Goal: Check status: Check status

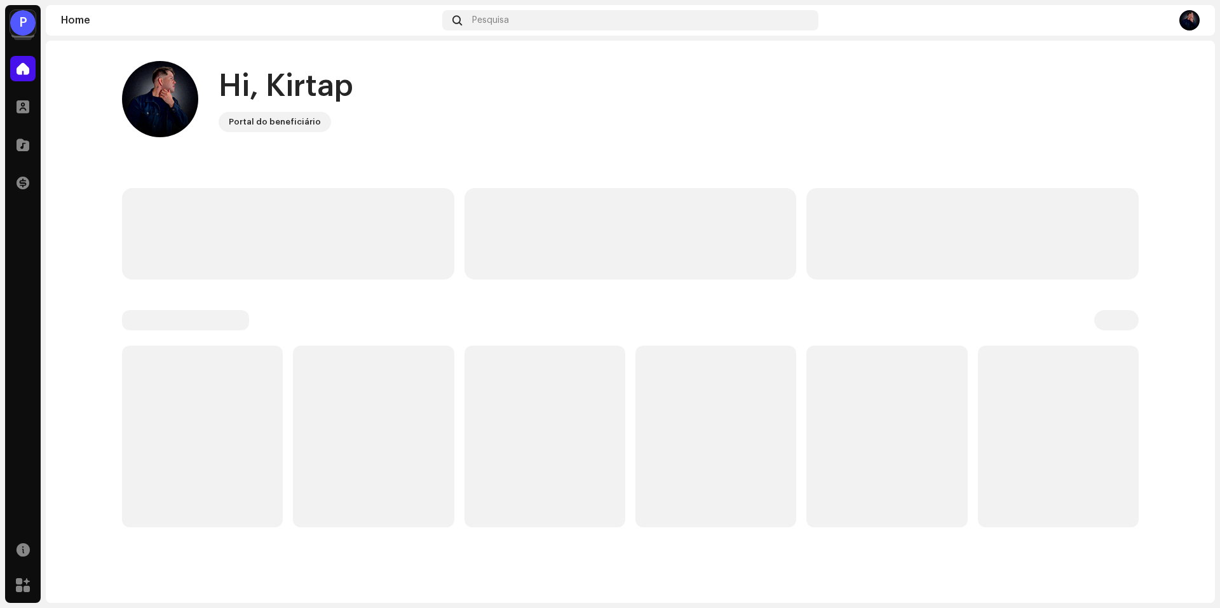
click at [31, 32] on div "P" at bounding box center [22, 22] width 25 height 25
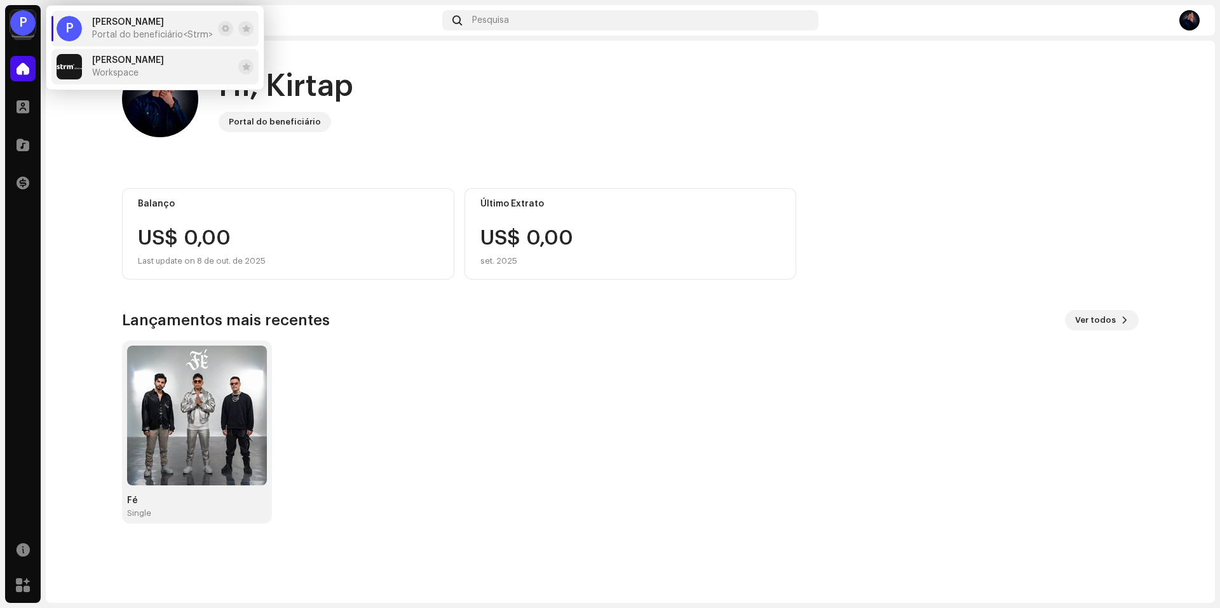
click at [119, 67] on div "Bruno Workspace" at bounding box center [128, 66] width 72 height 23
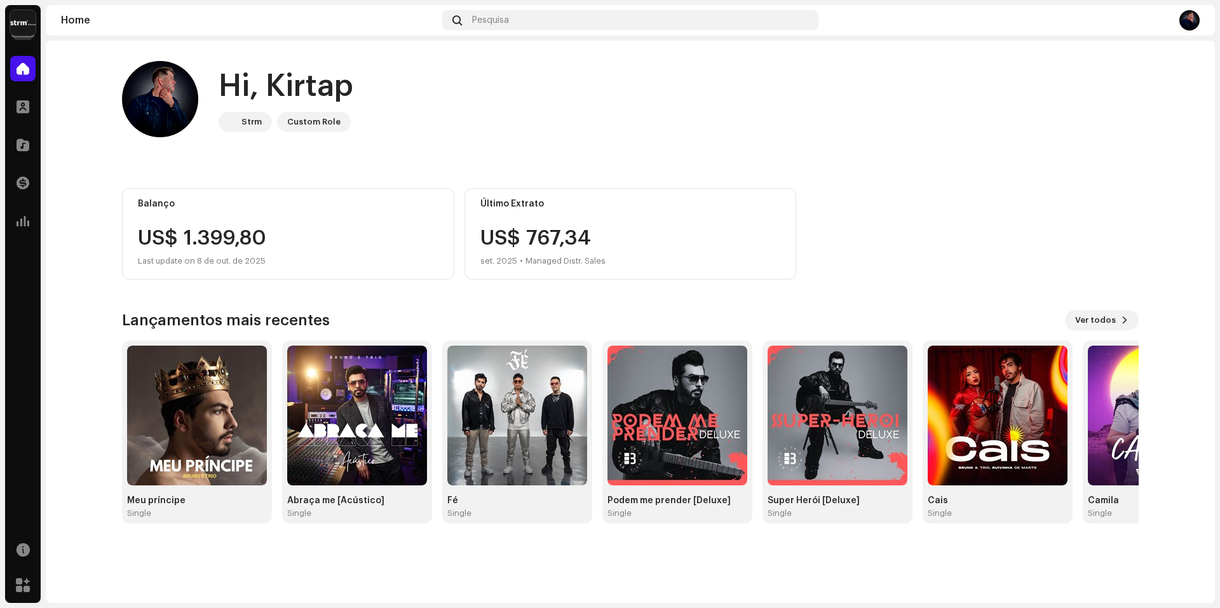
click at [17, 27] on img at bounding box center [22, 22] width 25 height 25
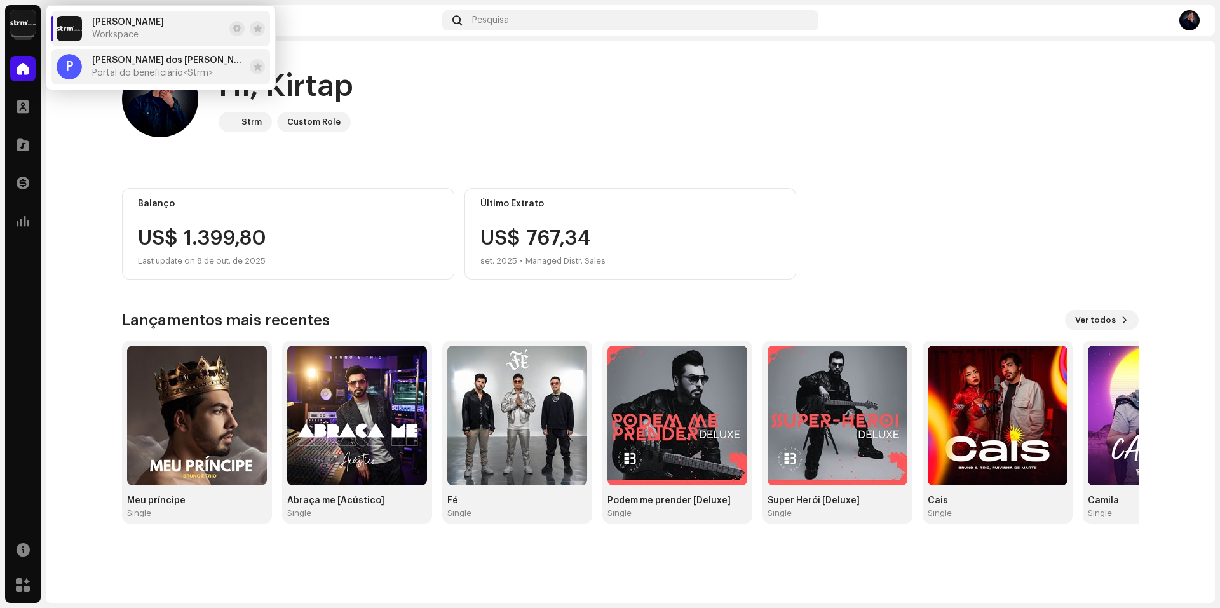
click at [91, 75] on div "P Patrick César Moreira dos Reis Portal do beneficiário <Strm>" at bounding box center [151, 66] width 188 height 25
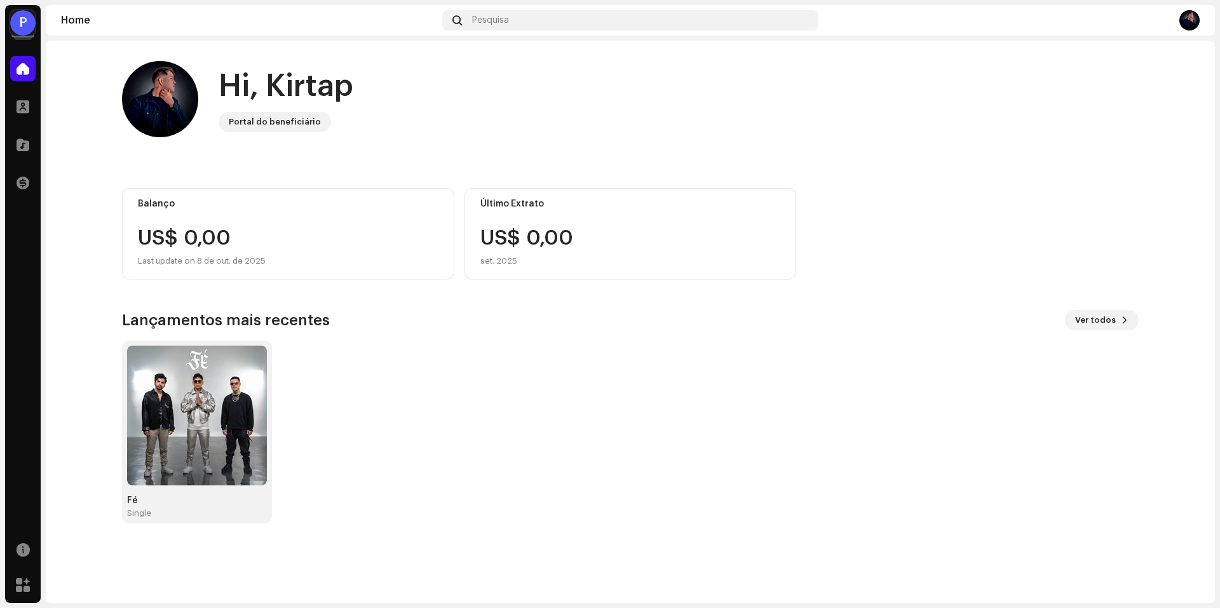
click at [36, 25] on navigation-account-switch "P Patrick César Moreira dos Reis" at bounding box center [23, 23] width 36 height 36
click at [28, 25] on div "P" at bounding box center [22, 22] width 25 height 25
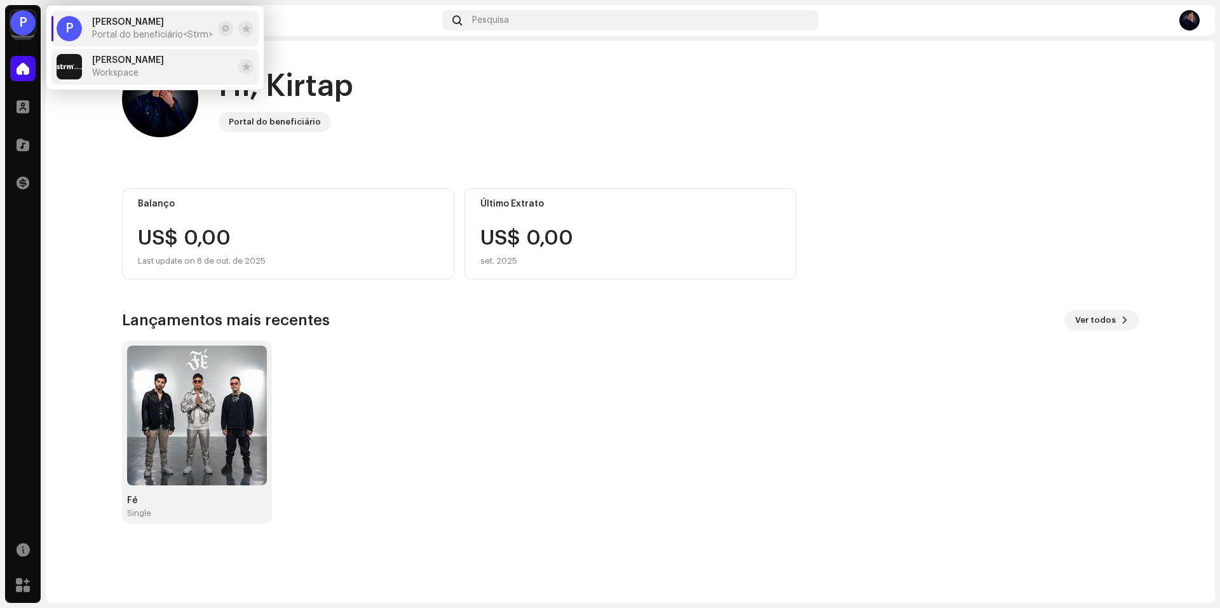
click at [114, 63] on span "[PERSON_NAME]" at bounding box center [128, 60] width 72 height 10
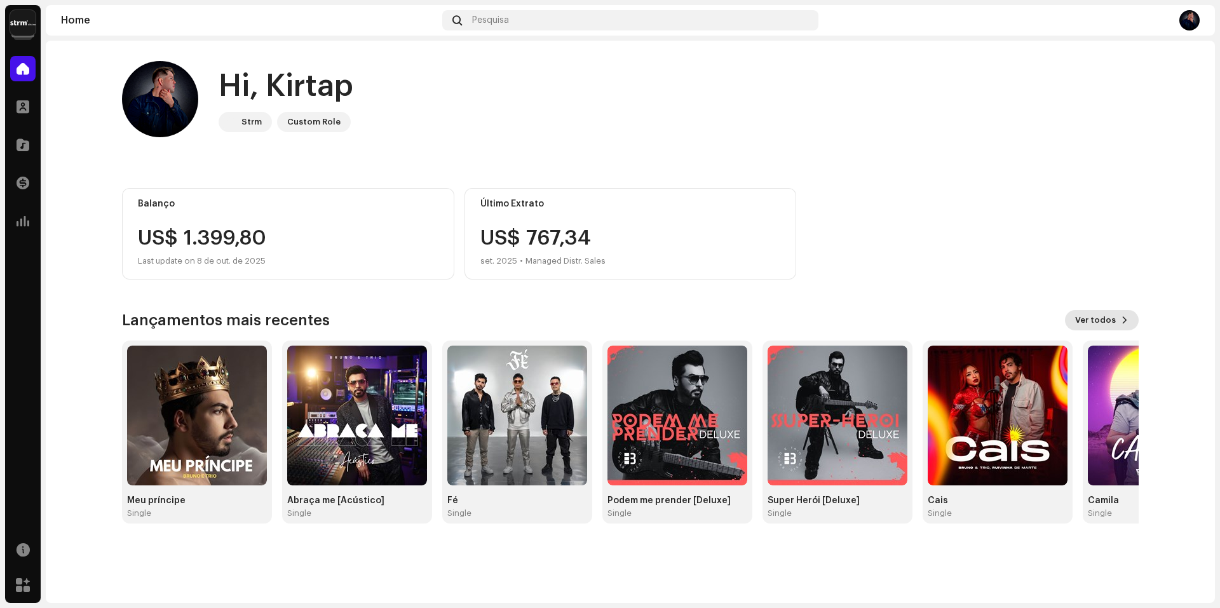
click at [1106, 325] on span "Ver todos" at bounding box center [1095, 320] width 41 height 25
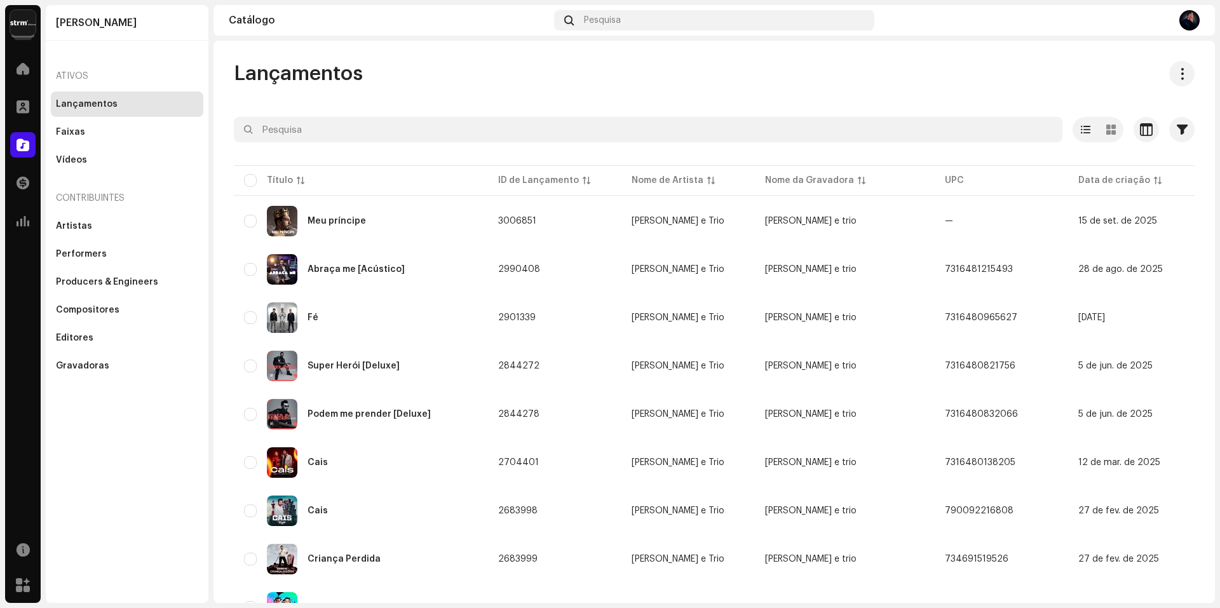
scroll to position [27, 0]
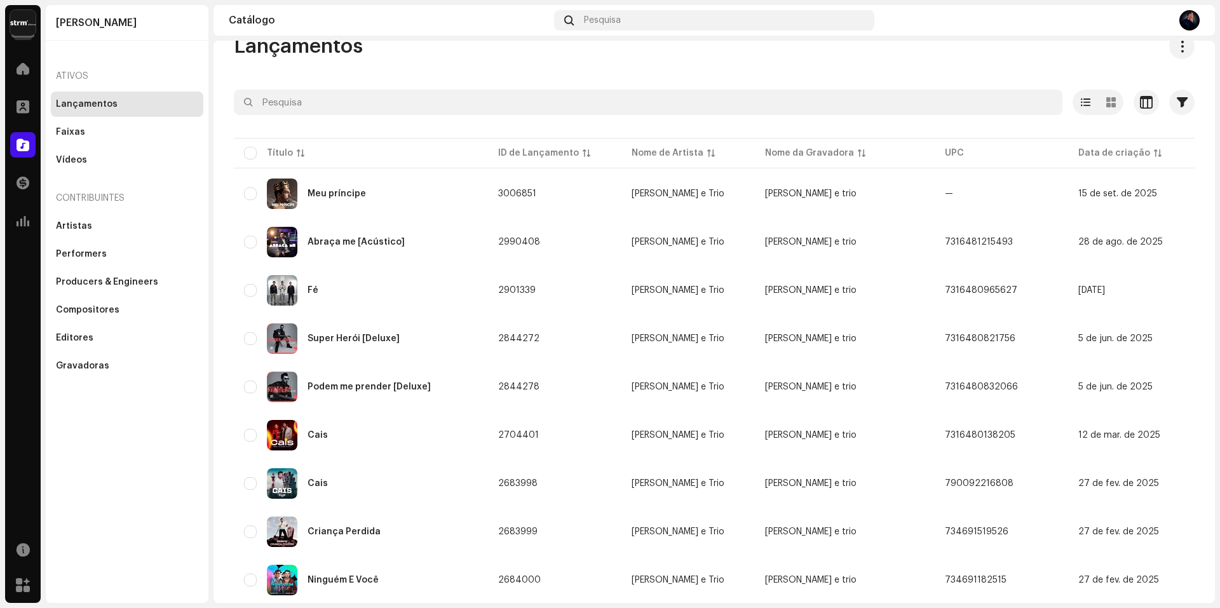
drag, startPoint x: 1204, startPoint y: 161, endPoint x: 1204, endPoint y: 238, distance: 76.3
drag, startPoint x: 1197, startPoint y: 197, endPoint x: 1202, endPoint y: 186, distance: 11.7
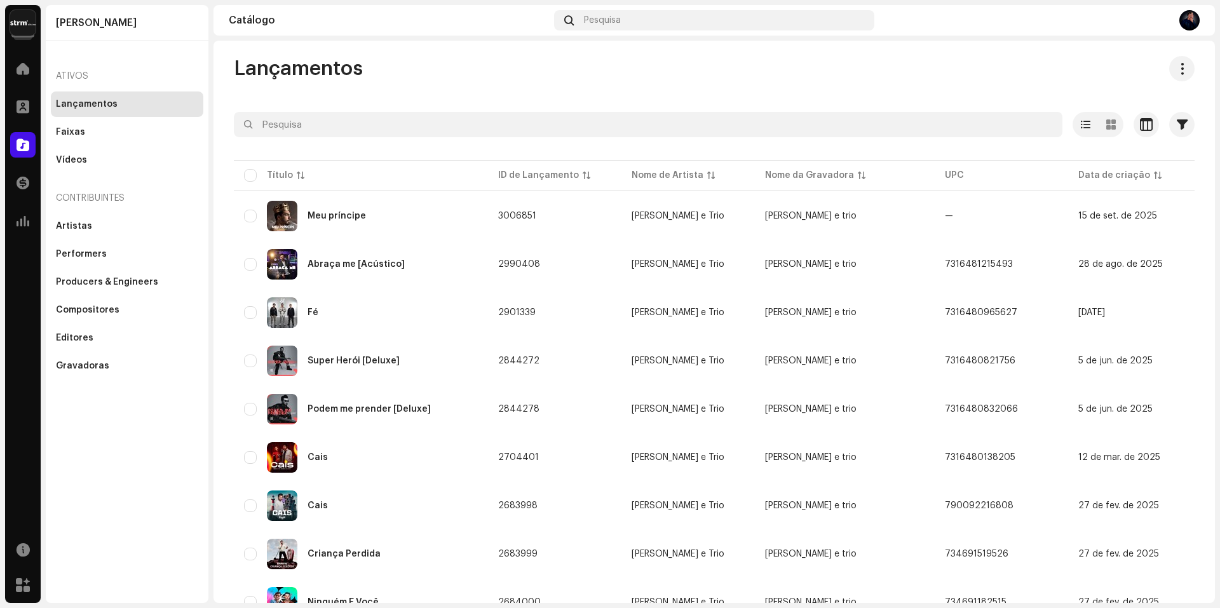
scroll to position [0, 0]
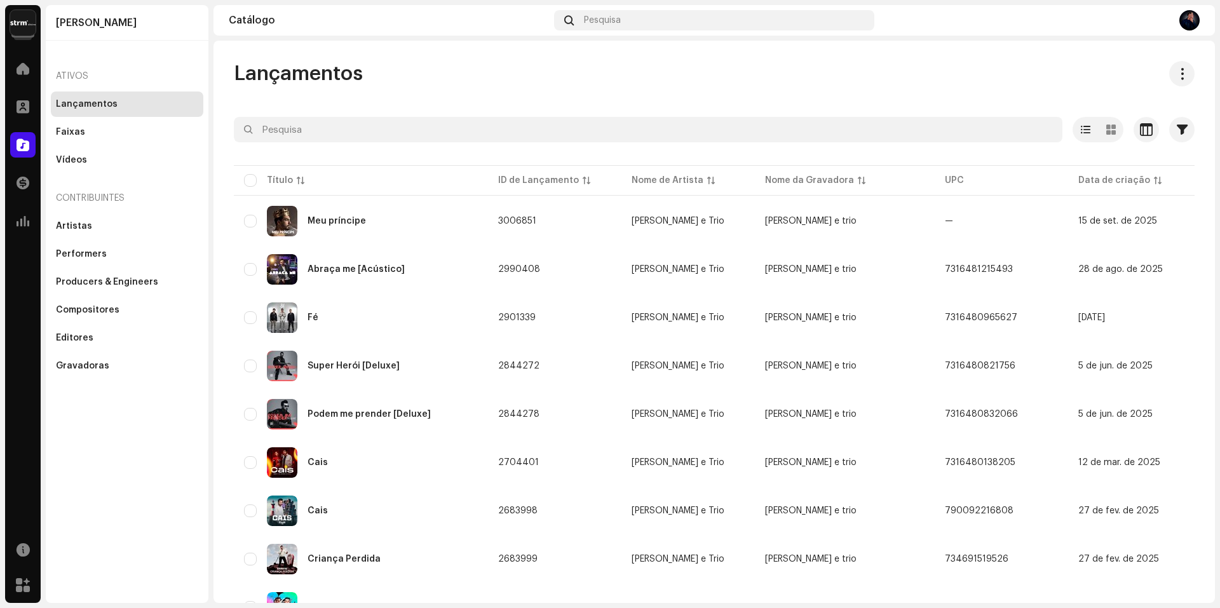
click at [24, 29] on img at bounding box center [22, 22] width 25 height 25
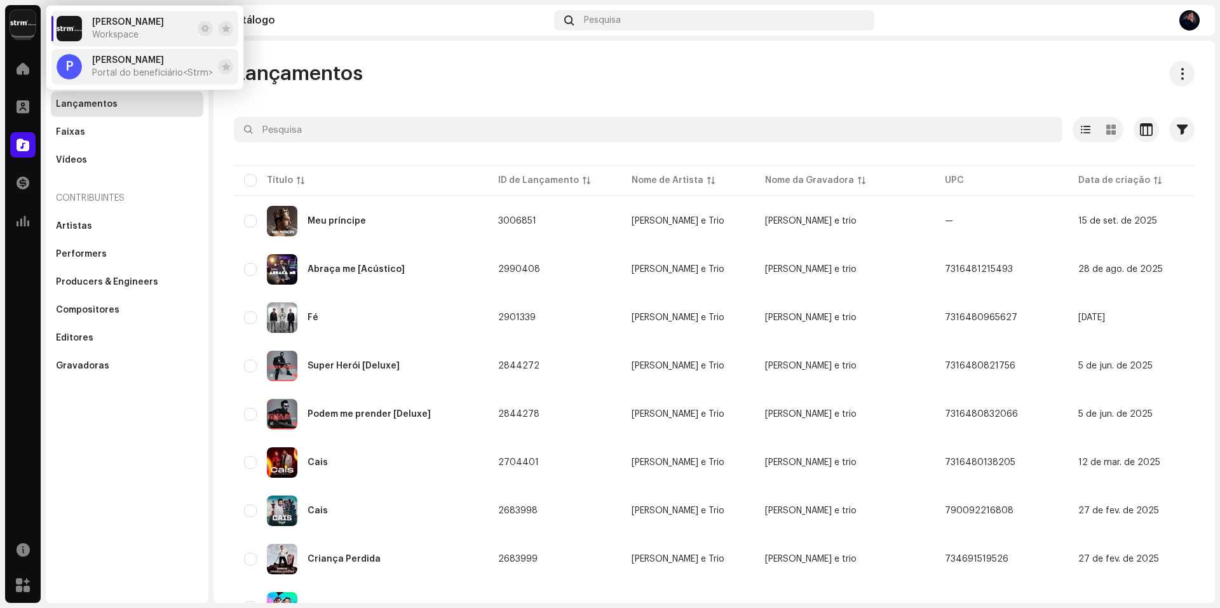
click at [135, 67] on div "Patrick César Moreira dos Reis Portal do beneficiário <Strm>" at bounding box center [152, 66] width 121 height 23
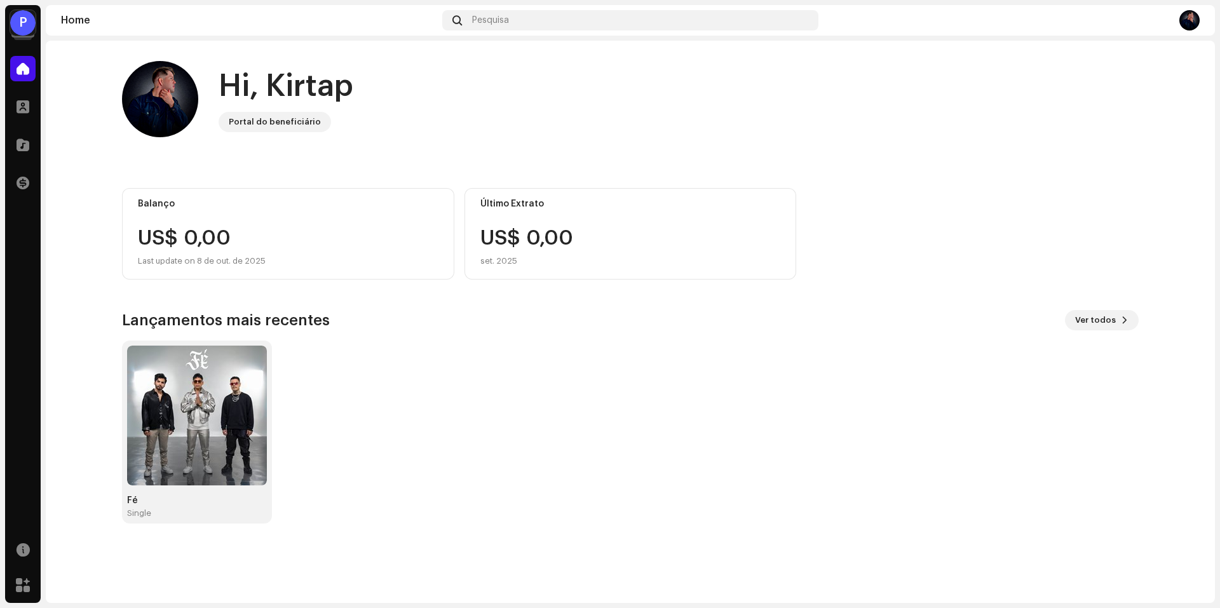
click at [83, 145] on home-home "Hi, Kirtap Portal do beneficiário Balanço US$ 0,00 Last update on [DATE] Último…" at bounding box center [630, 292] width 1169 height 503
click at [16, 31] on div "P" at bounding box center [22, 22] width 25 height 25
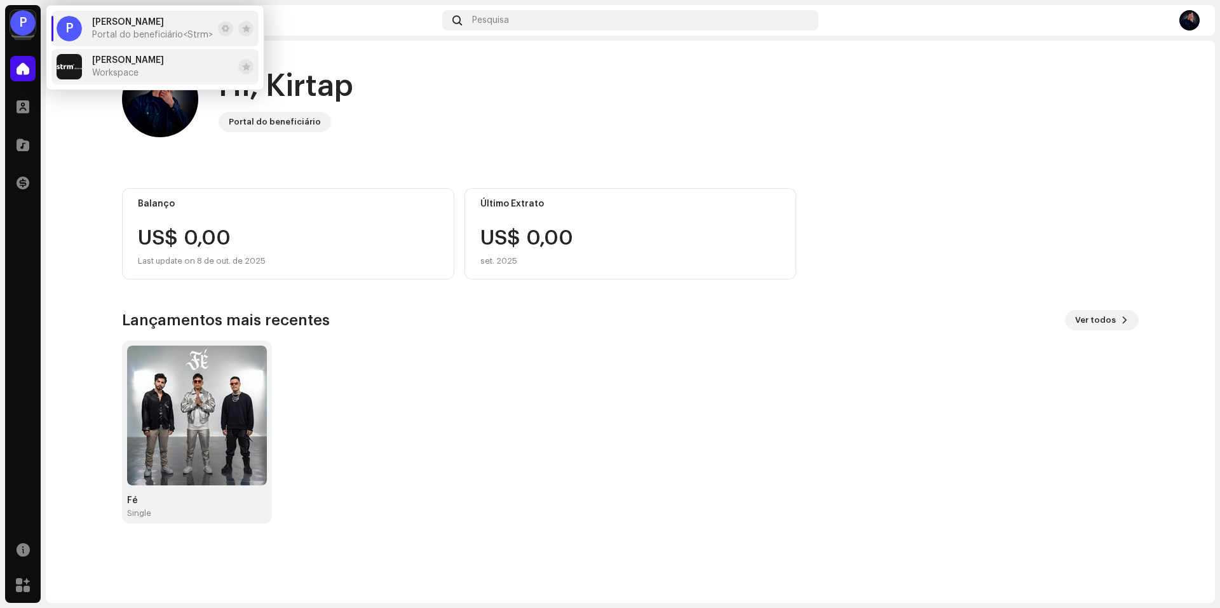
click at [135, 69] on span "Workspace" at bounding box center [115, 73] width 46 height 10
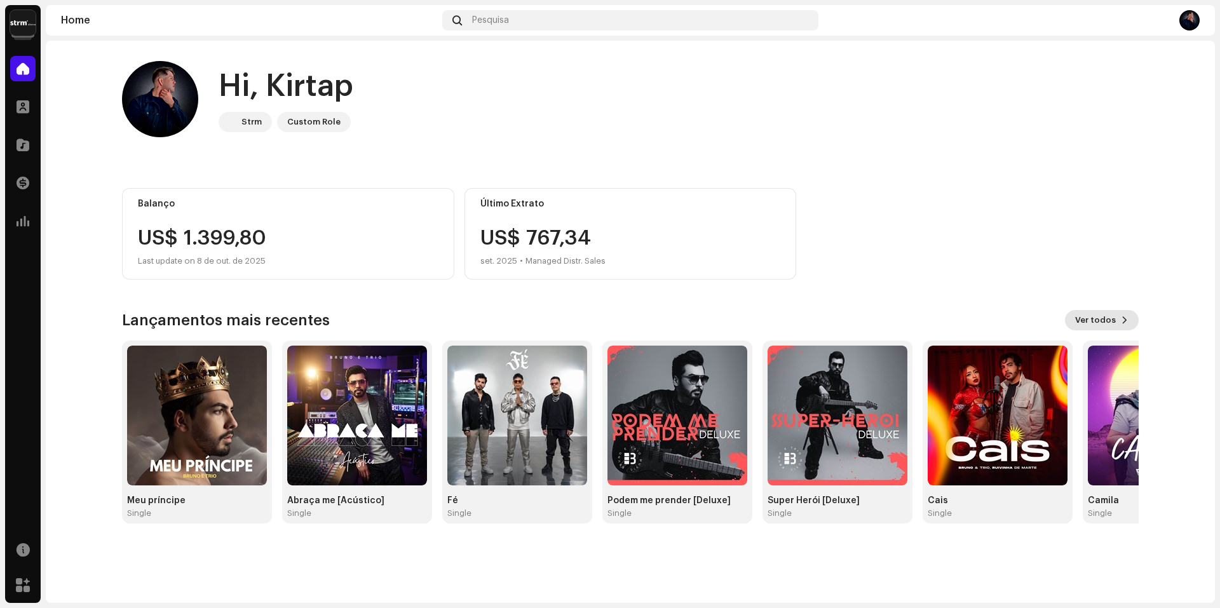
click at [1099, 319] on span "Ver todos" at bounding box center [1095, 320] width 41 height 25
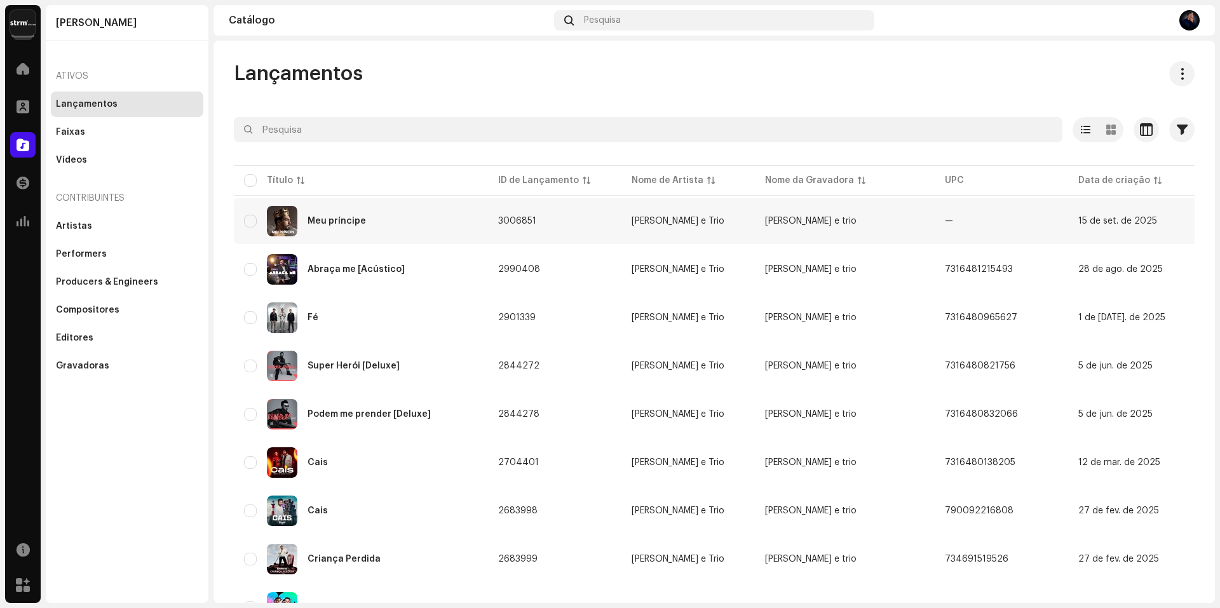
click at [401, 233] on div "Meu príncipe" at bounding box center [361, 221] width 234 height 31
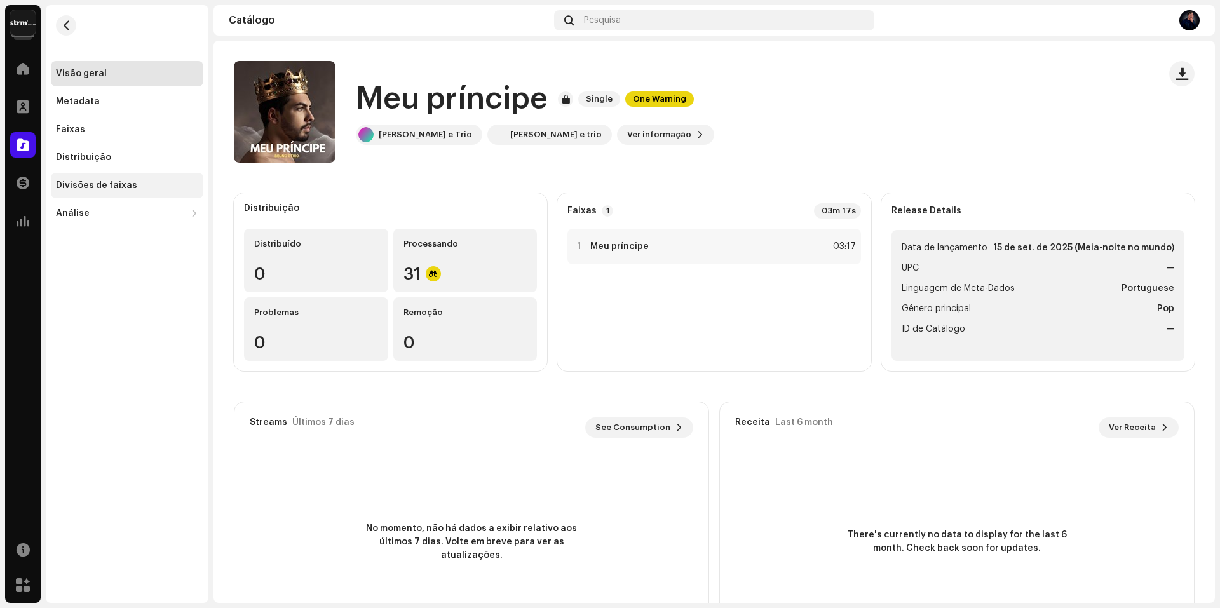
click at [86, 179] on div "Divisões de faixas" at bounding box center [127, 185] width 153 height 25
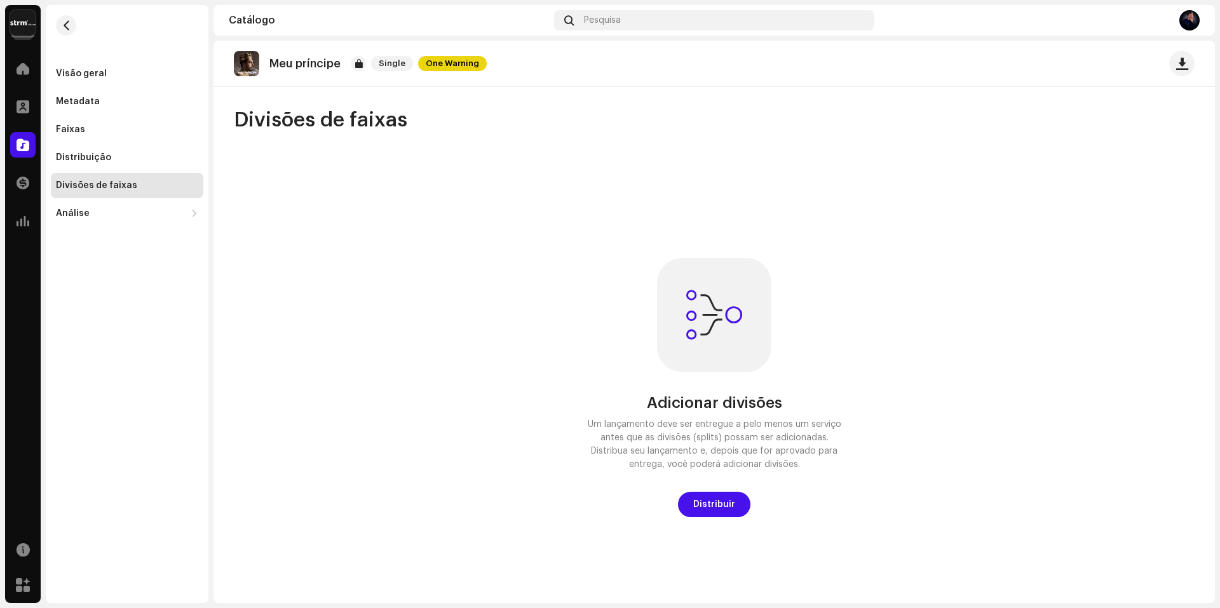
scroll to position [8, 0]
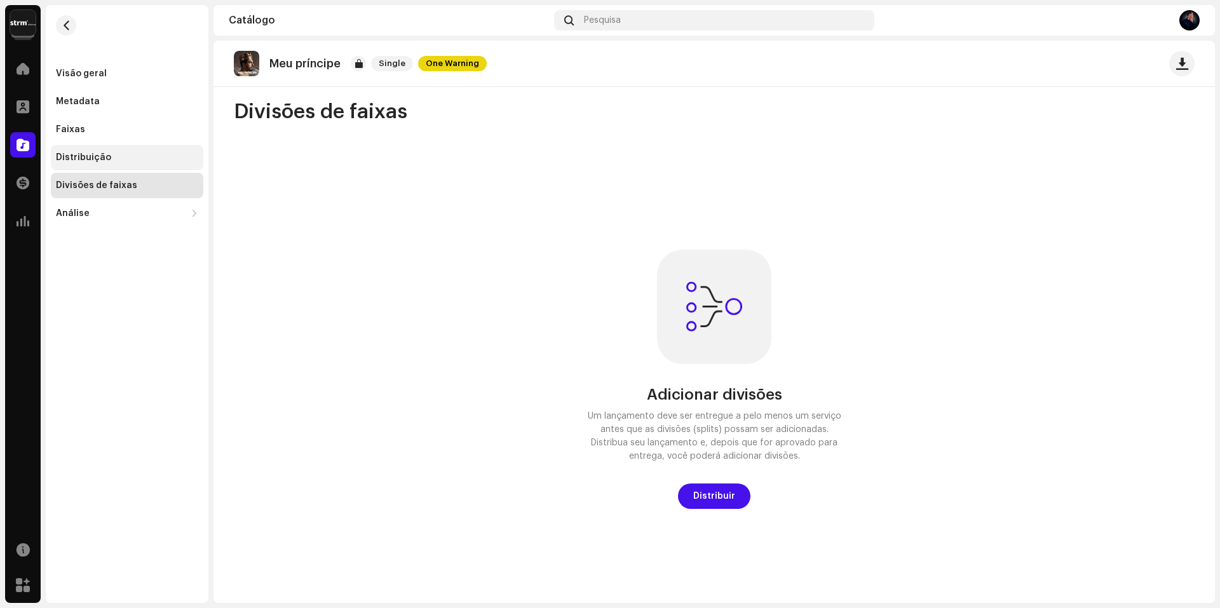
click at [71, 154] on div "Distribuição" at bounding box center [83, 158] width 55 height 10
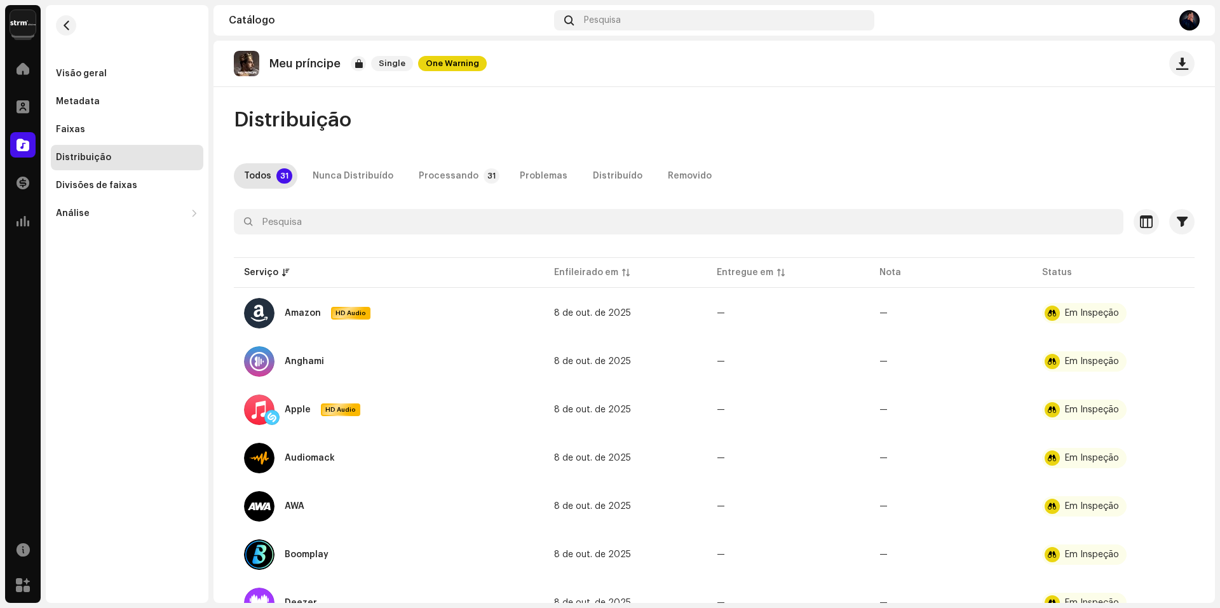
click at [330, 69] on p "Meu príncipe" at bounding box center [304, 63] width 71 height 13
click at [99, 101] on div "Metadata" at bounding box center [127, 102] width 142 height 10
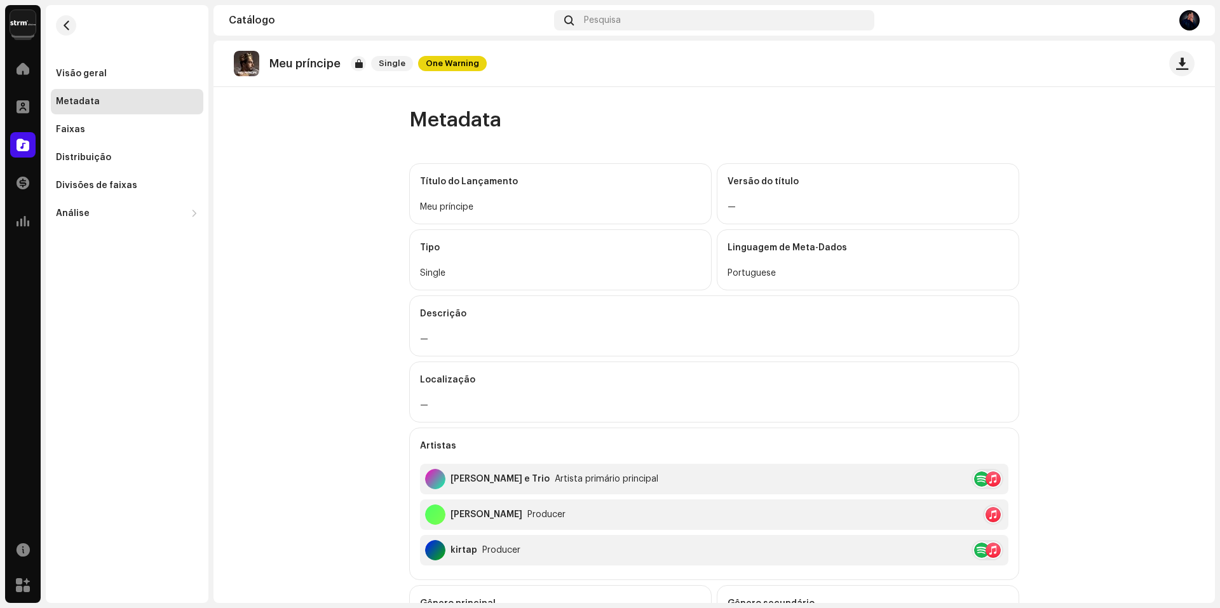
click at [25, 22] on img at bounding box center [22, 22] width 25 height 25
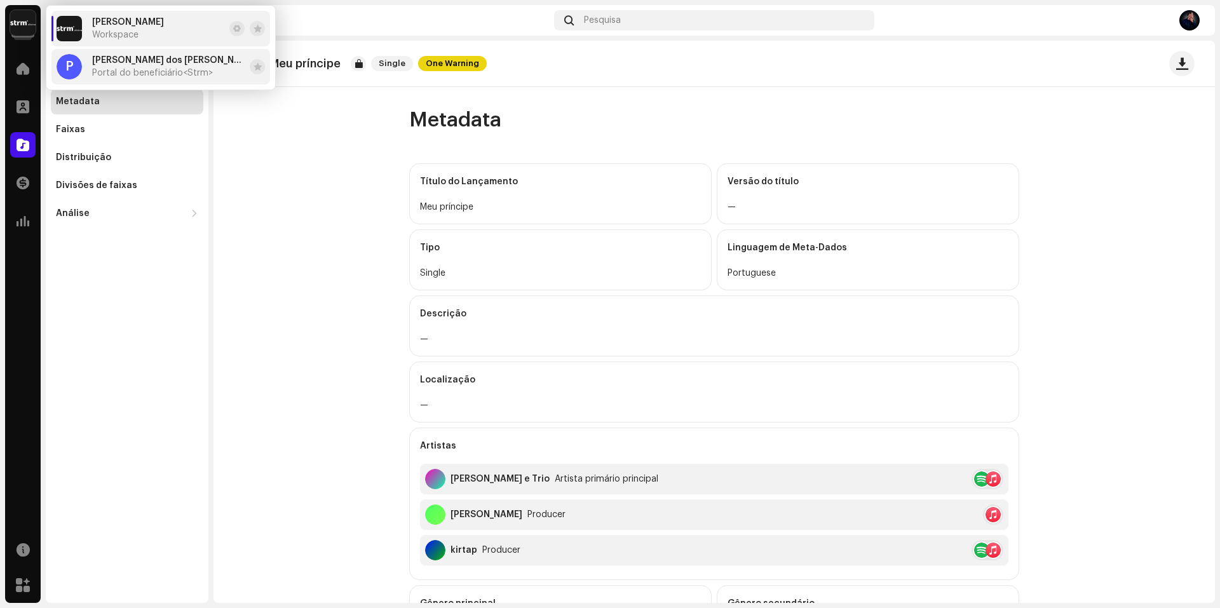
click at [108, 65] on span "Patrick César Moreira dos Reis" at bounding box center [168, 60] width 153 height 10
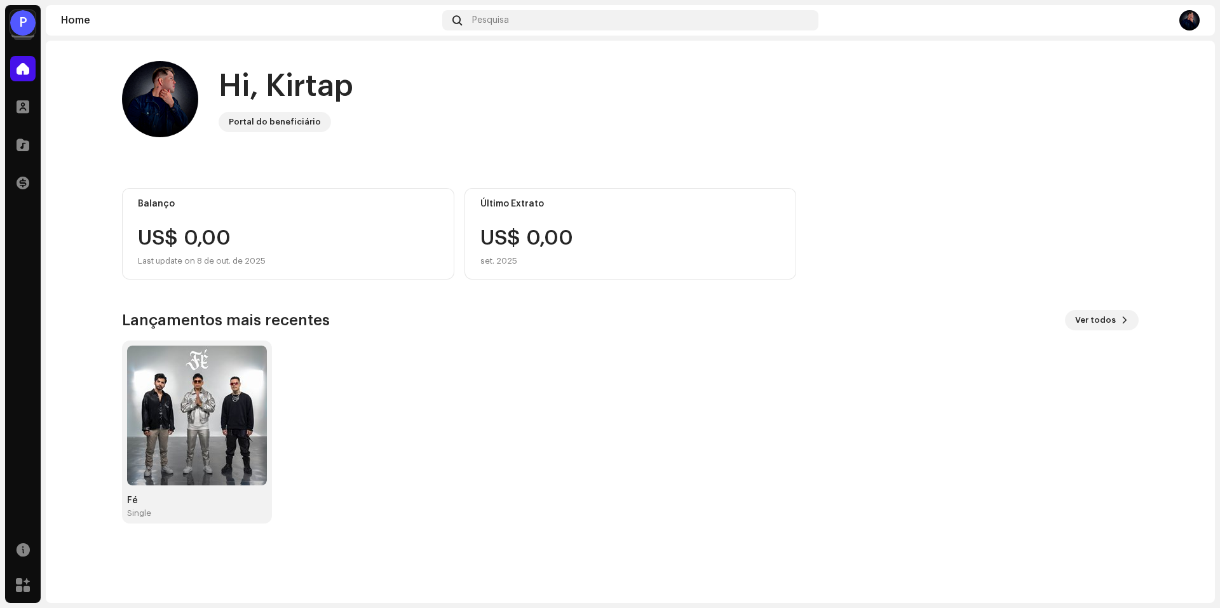
click at [23, 29] on div "P" at bounding box center [22, 22] width 25 height 25
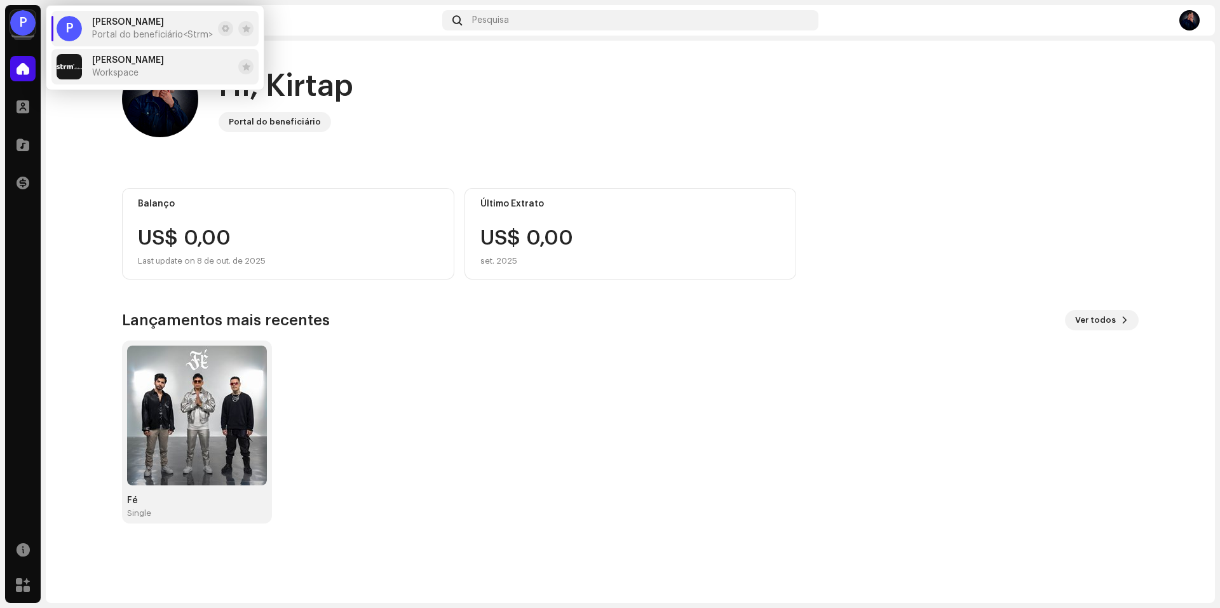
click at [96, 71] on span "Workspace" at bounding box center [115, 73] width 46 height 10
